Goal: Information Seeking & Learning: Compare options

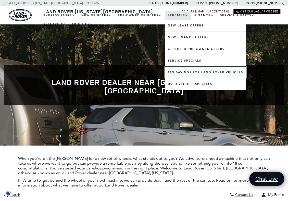
click at [193, 74] on link "Tax Savings for Land Rover Vehicles" at bounding box center [205, 72] width 81 height 11
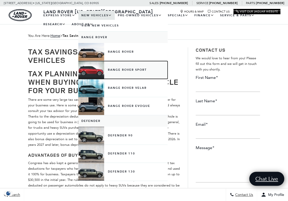
click at [119, 72] on link "Range Rover Sport" at bounding box center [122, 70] width 89 height 18
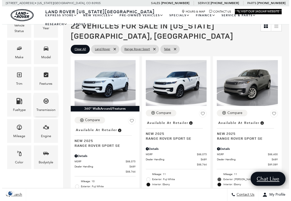
scroll to position [102, 0]
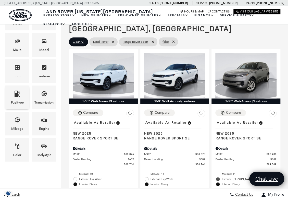
click at [22, 94] on div "Fueltype" at bounding box center [17, 98] width 24 height 24
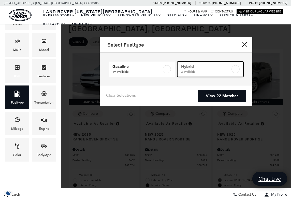
click at [230, 69] on span "3 available" at bounding box center [206, 71] width 50 height 5
type input "$103,254"
type input "$114,344"
checkbox input "true"
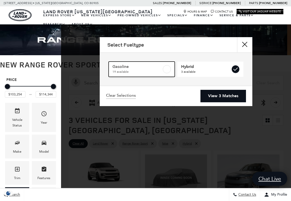
click at [167, 70] on label at bounding box center [167, 69] width 8 height 8
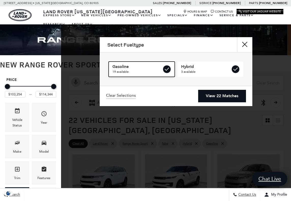
type input "$88,764"
type input "$127,179"
checkbox input "true"
click at [166, 70] on label at bounding box center [167, 69] width 8 height 8
type input "$103,254"
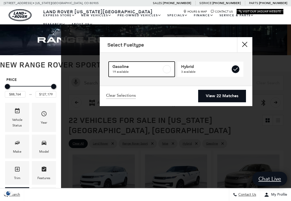
type input "$114,344"
checkbox input "false"
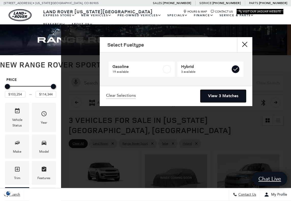
click at [215, 94] on link "View 3 Matches" at bounding box center [224, 96] width 46 height 12
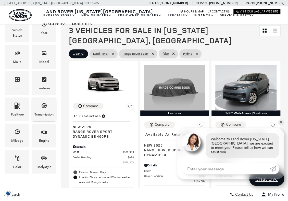
scroll to position [76, 0]
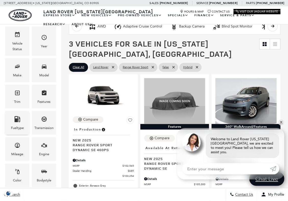
click at [18, 123] on span "Fueltype" at bounding box center [17, 120] width 6 height 10
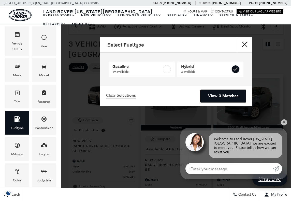
click at [219, 95] on link "View 3 Matches" at bounding box center [224, 96] width 46 height 12
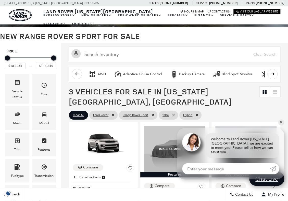
scroll to position [0, 0]
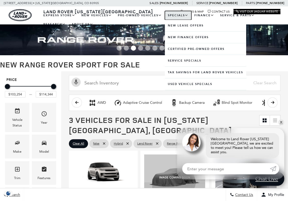
click at [180, 15] on link "Specials" at bounding box center [178, 15] width 26 height 9
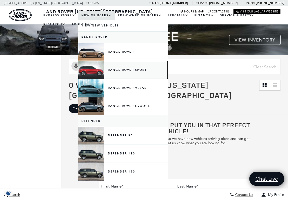
click at [110, 70] on link "Range Rover Sport" at bounding box center [122, 70] width 89 height 18
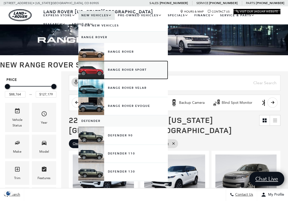
click at [96, 71] on link "Range Rover Sport" at bounding box center [122, 70] width 89 height 18
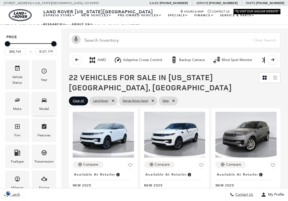
click at [45, 106] on div "Model" at bounding box center [44, 109] width 10 height 6
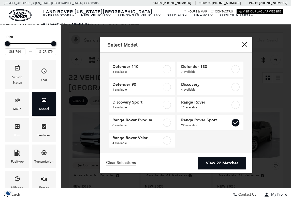
click at [45, 106] on div "Model" at bounding box center [44, 109] width 10 height 6
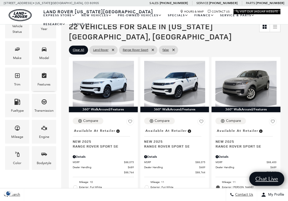
click at [42, 81] on span "Features" at bounding box center [44, 76] width 6 height 10
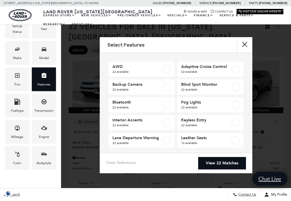
click at [41, 81] on span "Features" at bounding box center [44, 76] width 6 height 10
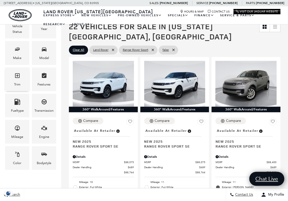
click at [13, 79] on div "Trim" at bounding box center [17, 80] width 24 height 24
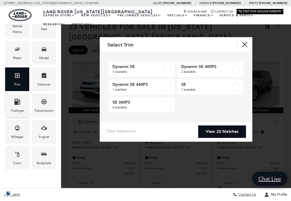
click at [21, 106] on div "Fueltype" at bounding box center [17, 106] width 24 height 24
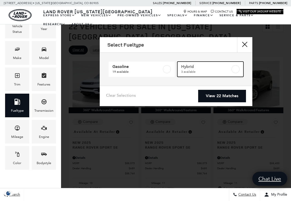
click at [215, 71] on span "3 available" at bounding box center [206, 71] width 50 height 5
type input "$103,254"
type input "$114,344"
checkbox input "true"
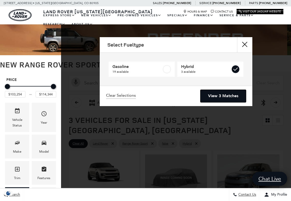
click at [226, 96] on link "View 3 Matches" at bounding box center [224, 96] width 46 height 12
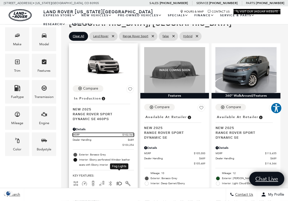
scroll to position [102, 0]
